Goal: Task Accomplishment & Management: Manage account settings

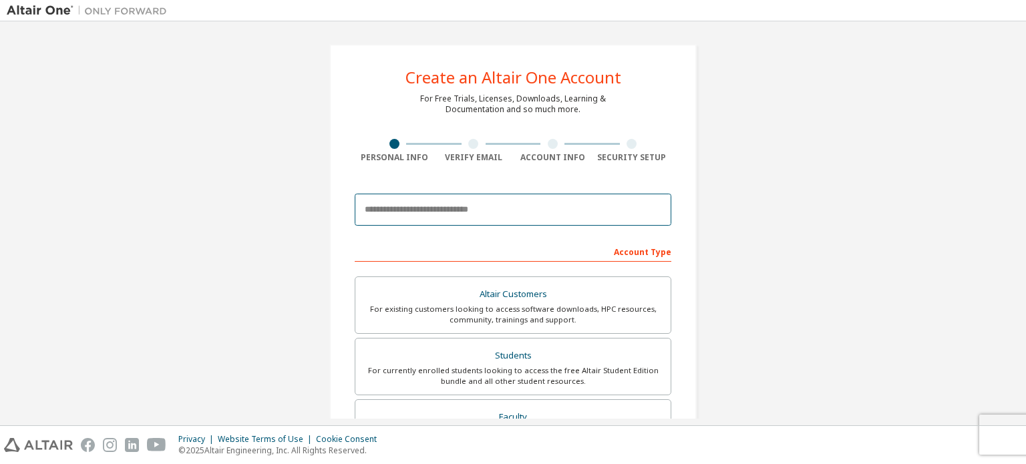
click at [410, 210] on input "email" at bounding box center [513, 210] width 317 height 32
type input "**********"
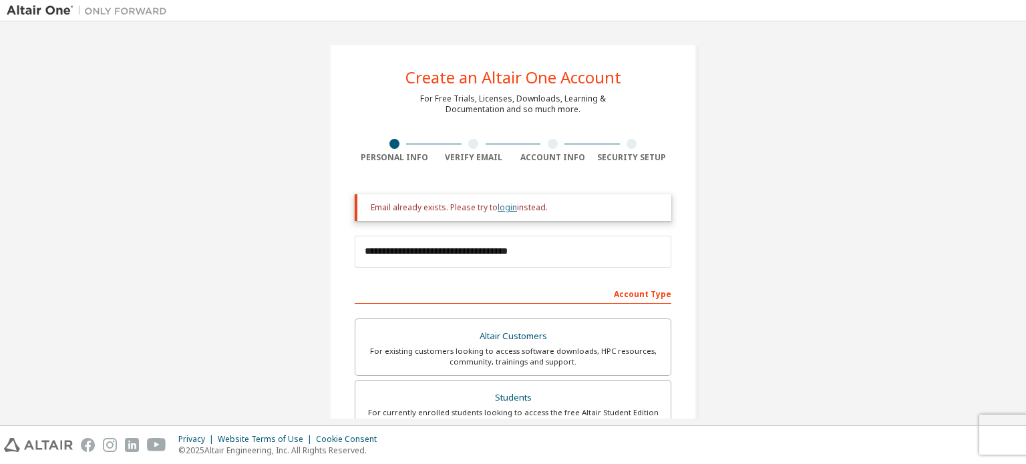
click at [508, 212] on link "login" at bounding box center [507, 207] width 19 height 11
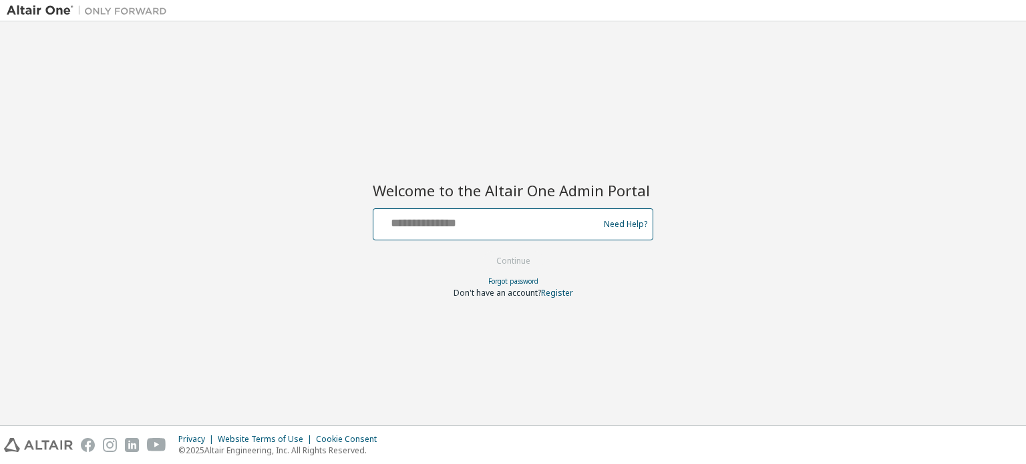
click at [404, 213] on input "text" at bounding box center [488, 221] width 219 height 19
type input "**********"
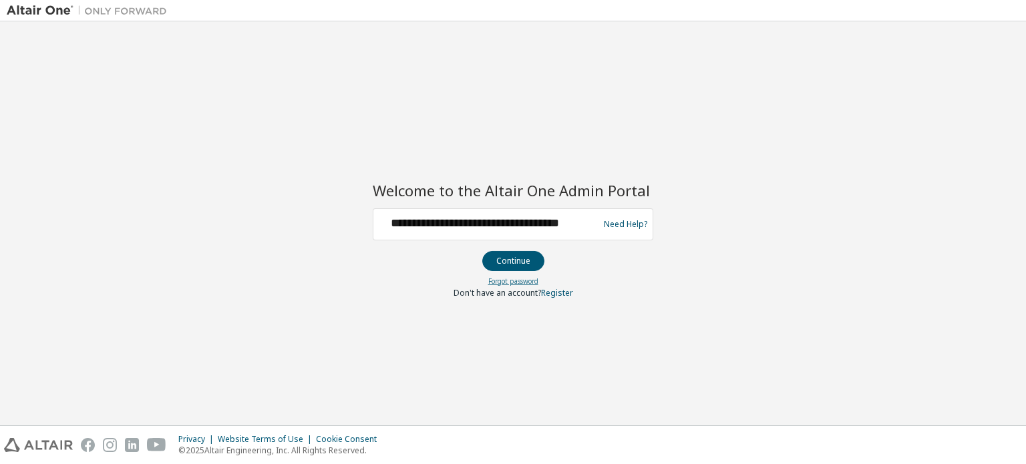
click at [508, 282] on link "Forgot password" at bounding box center [513, 281] width 50 height 9
click at [500, 251] on button "Continue" at bounding box center [513, 261] width 62 height 20
click at [486, 278] on div "Forgot password" at bounding box center [513, 281] width 281 height 11
click at [521, 285] on link "Forgot password" at bounding box center [513, 281] width 50 height 9
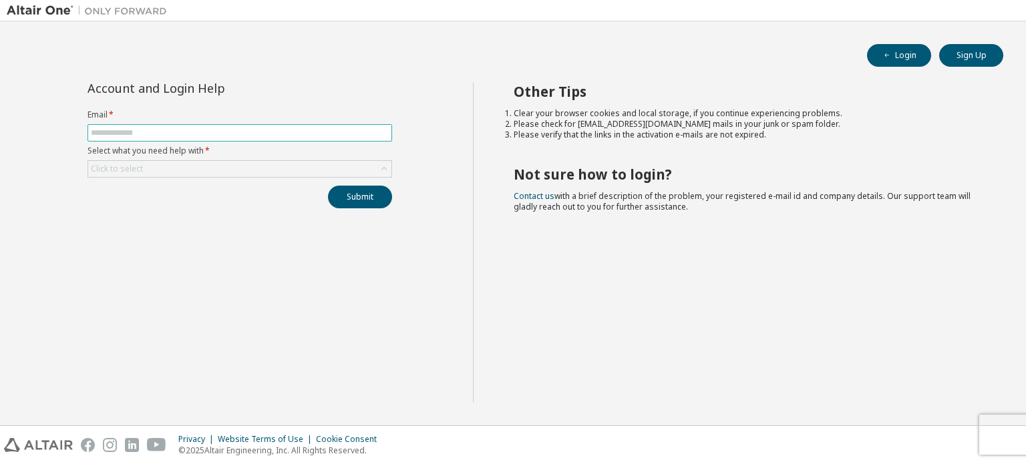
click at [228, 138] on input "text" at bounding box center [240, 133] width 298 height 11
type input "**********"
drag, startPoint x: 214, startPoint y: 168, endPoint x: 203, endPoint y: 176, distance: 13.0
click at [203, 176] on div "Click to select" at bounding box center [239, 169] width 303 height 16
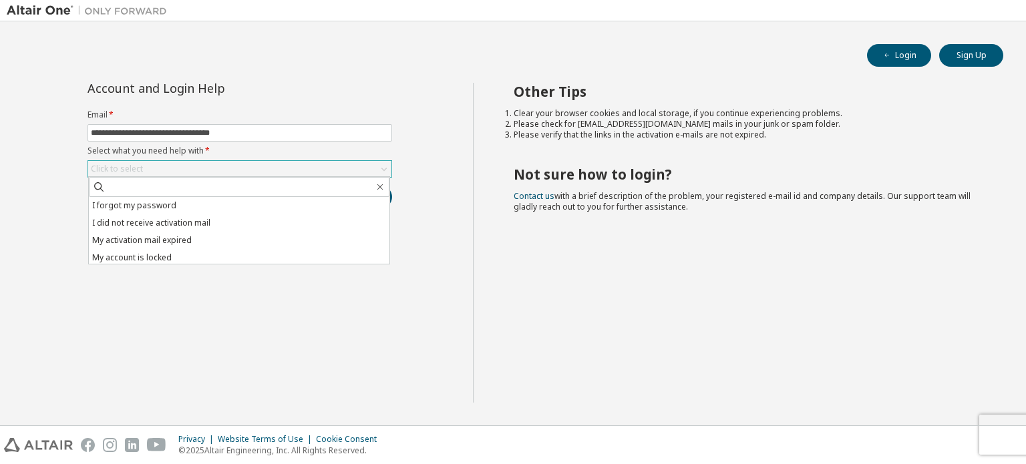
click at [203, 176] on div "I forgot my password I did not receive activation mail My activation mail expir…" at bounding box center [239, 220] width 302 height 88
click at [153, 206] on li "I forgot my password" at bounding box center [239, 205] width 301 height 17
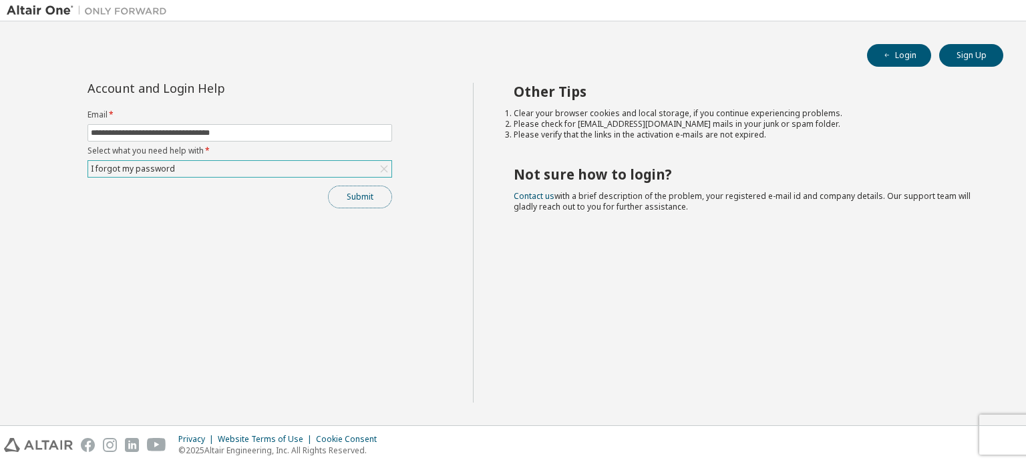
click at [350, 188] on button "Submit" at bounding box center [360, 197] width 64 height 23
click at [380, 190] on button "Submit" at bounding box center [360, 197] width 64 height 23
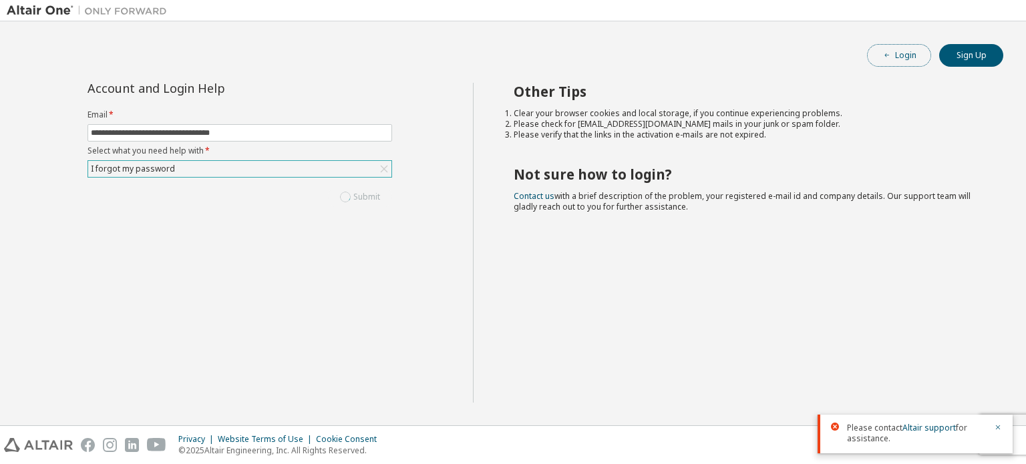
click at [896, 59] on button "Login" at bounding box center [899, 55] width 64 height 23
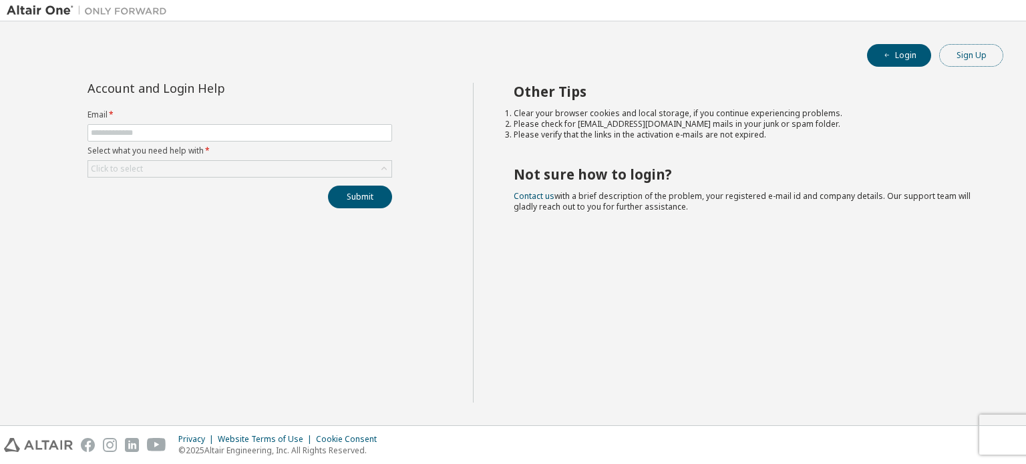
click at [946, 53] on button "Sign Up" at bounding box center [971, 55] width 64 height 23
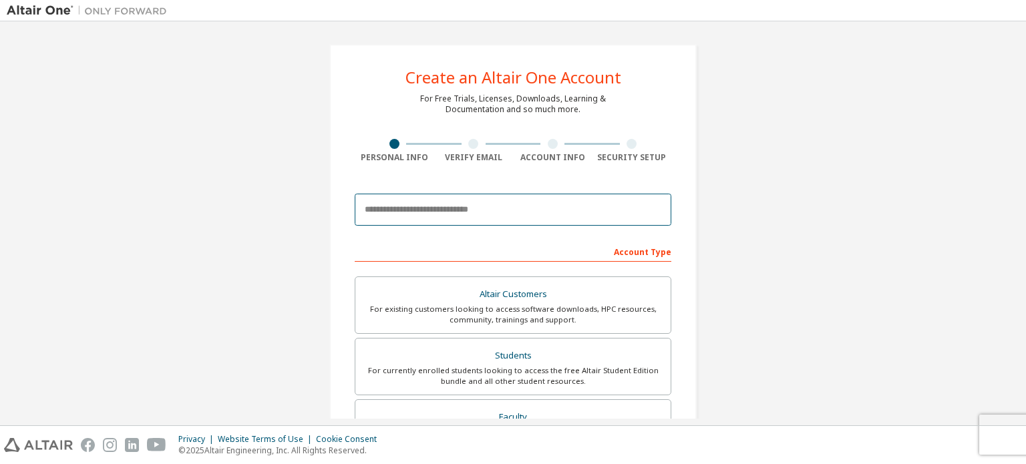
click at [520, 221] on input "email" at bounding box center [513, 210] width 317 height 32
type input "**********"
